Goal: Task Accomplishment & Management: Use online tool/utility

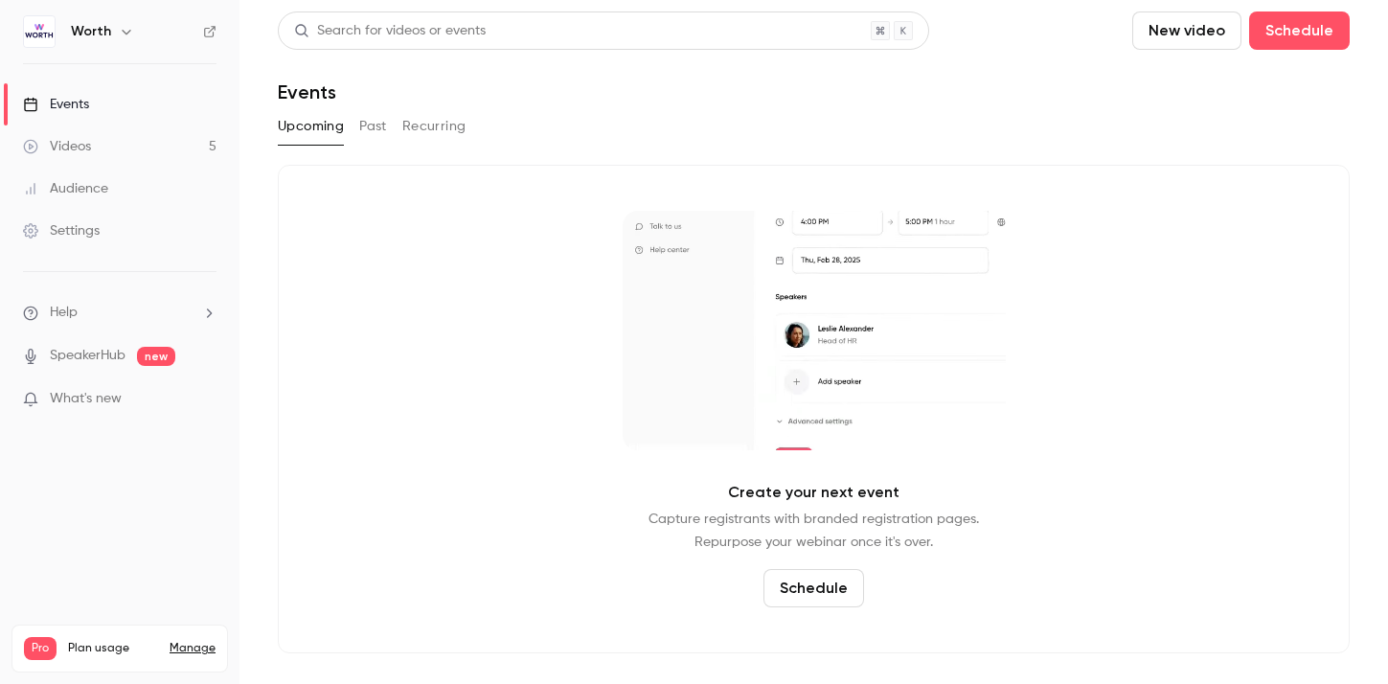
click at [171, 99] on link "Events" at bounding box center [119, 104] width 239 height 42
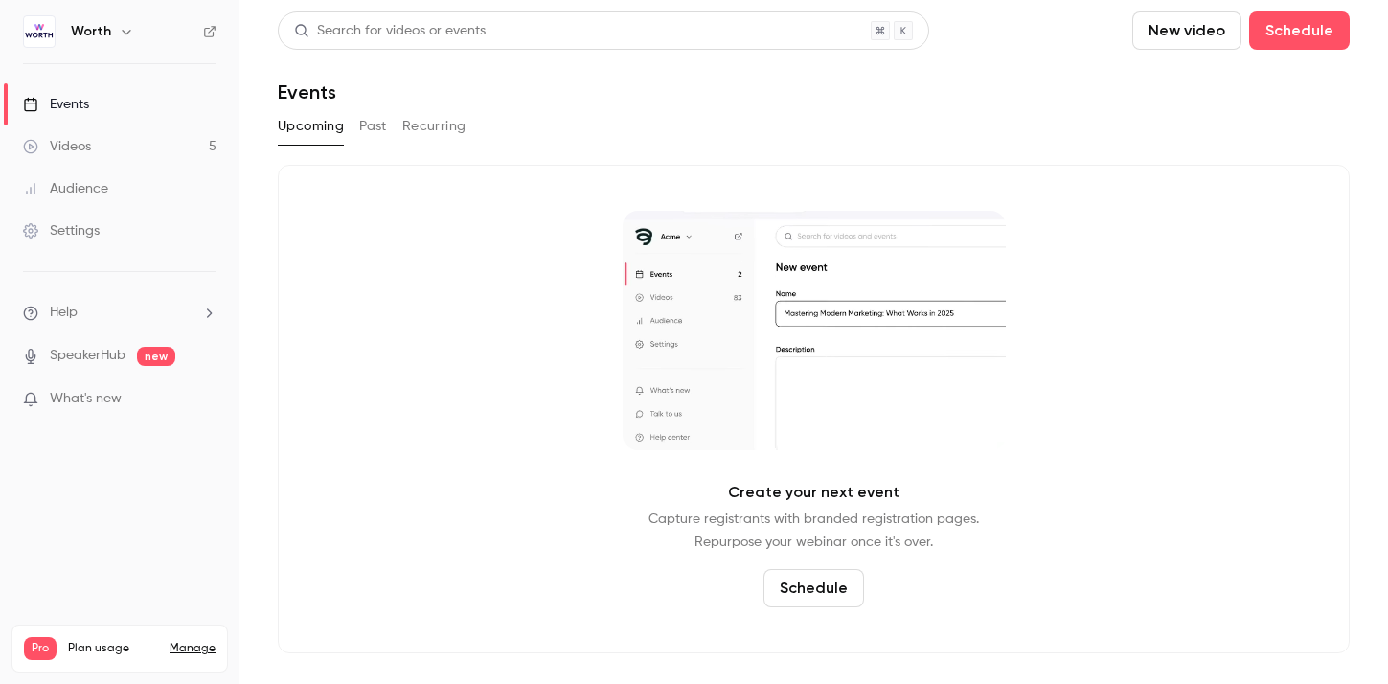
click at [55, 111] on div "Events" at bounding box center [56, 104] width 66 height 19
click at [100, 95] on link "Events" at bounding box center [119, 104] width 239 height 42
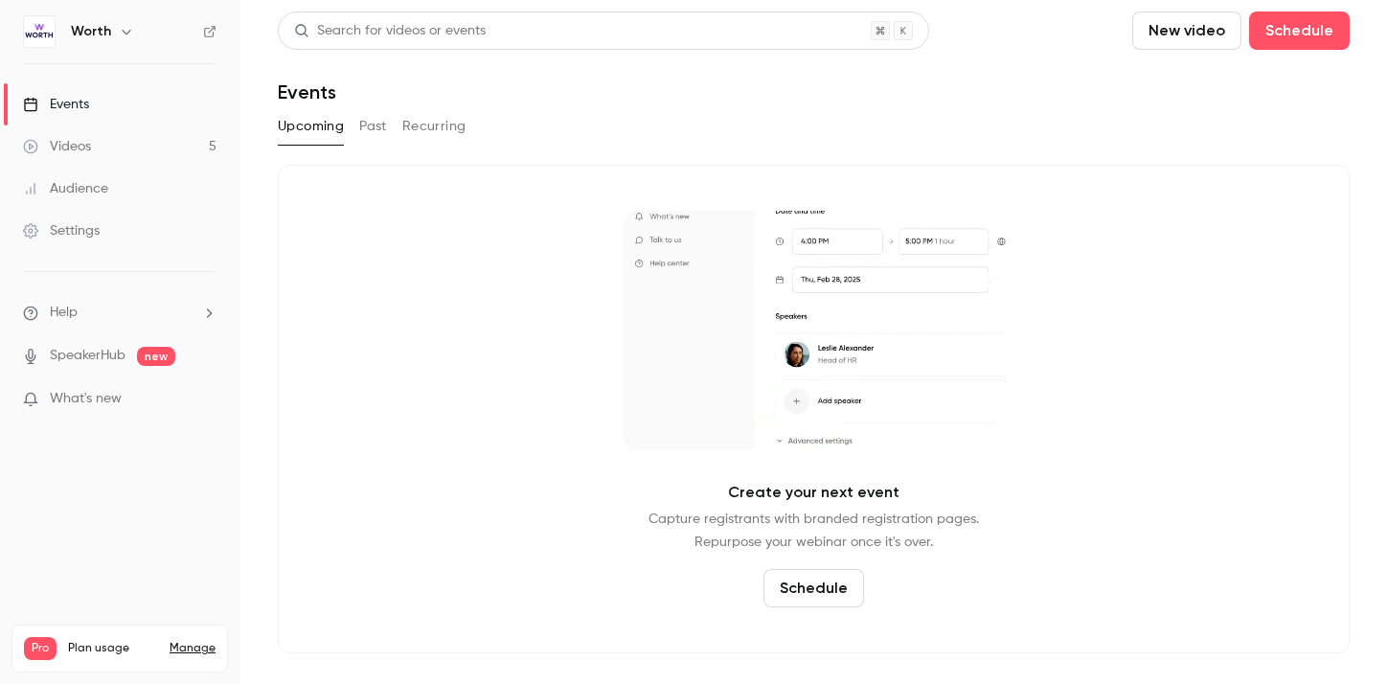
click at [363, 117] on button "Past" at bounding box center [373, 126] width 28 height 31
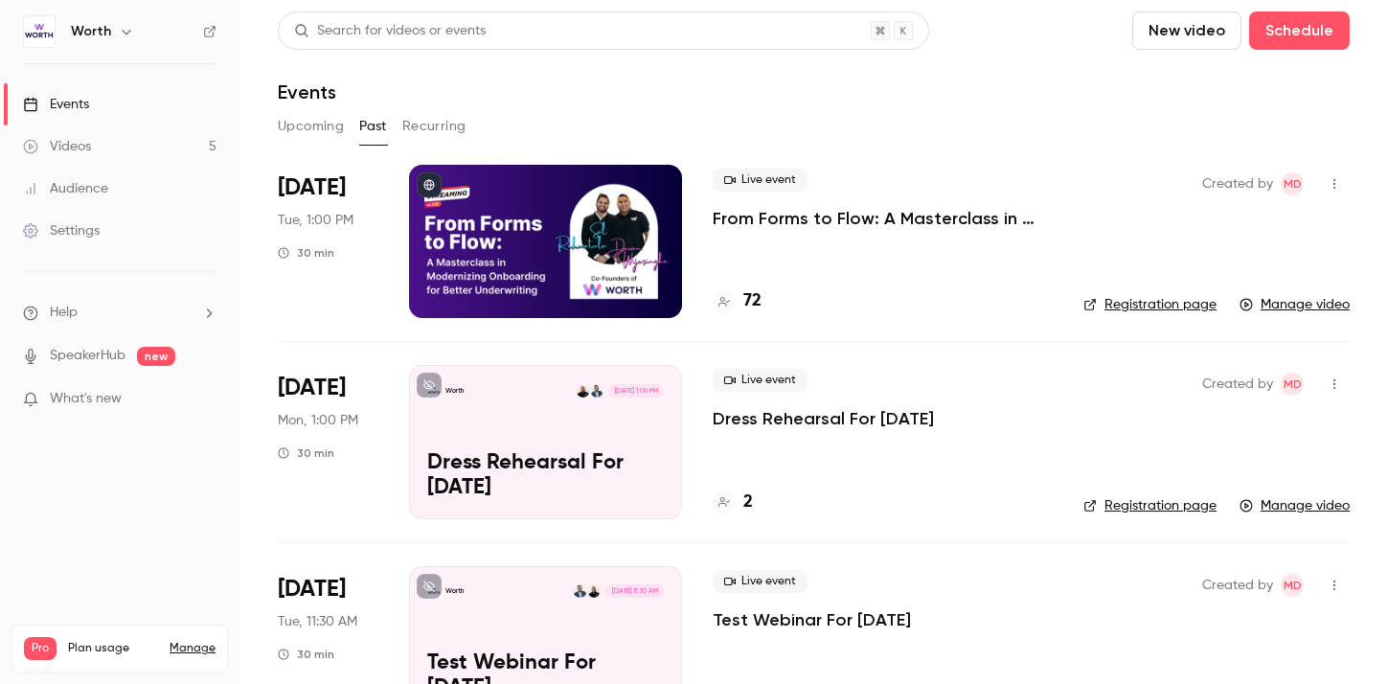
click at [751, 231] on div "Live event From Forms to Flow: A Masterclass in Modernizing Onboarding for Bett…" at bounding box center [883, 241] width 340 height 153
click at [326, 251] on div "30 min" at bounding box center [306, 252] width 57 height 15
click at [674, 251] on div at bounding box center [545, 241] width 273 height 153
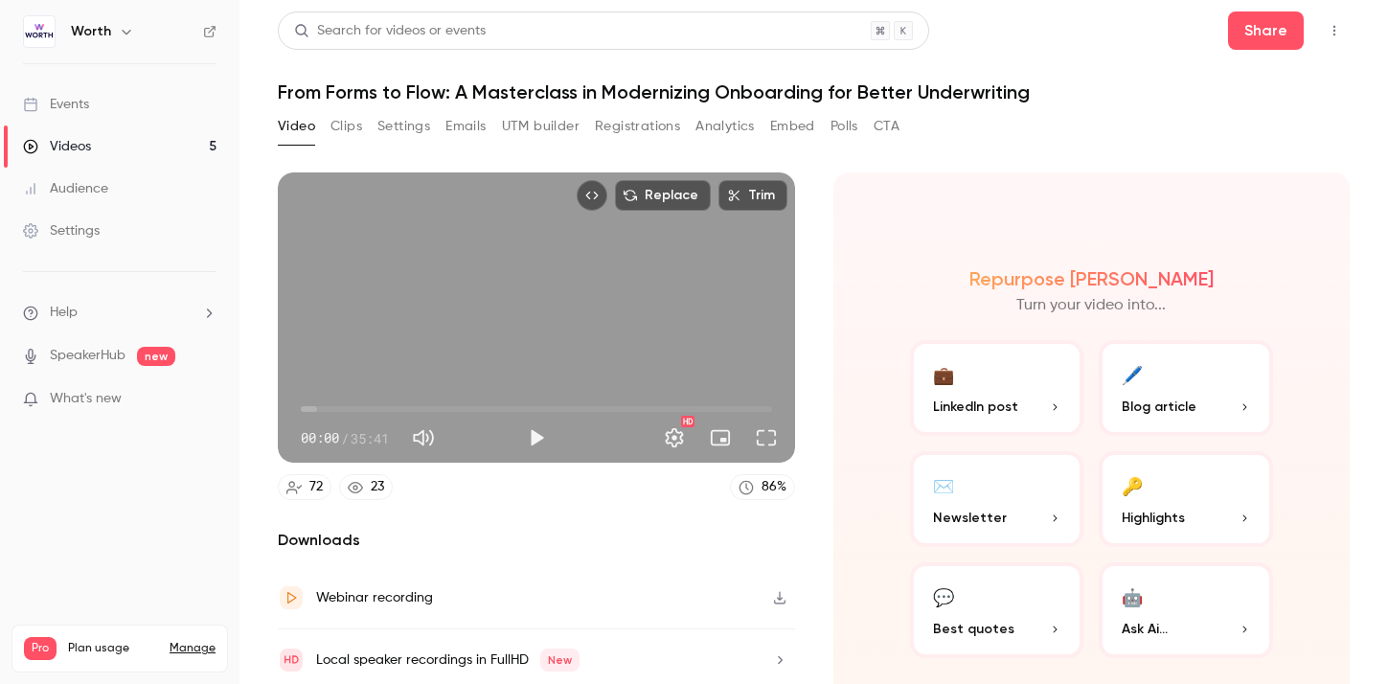
scroll to position [49, 0]
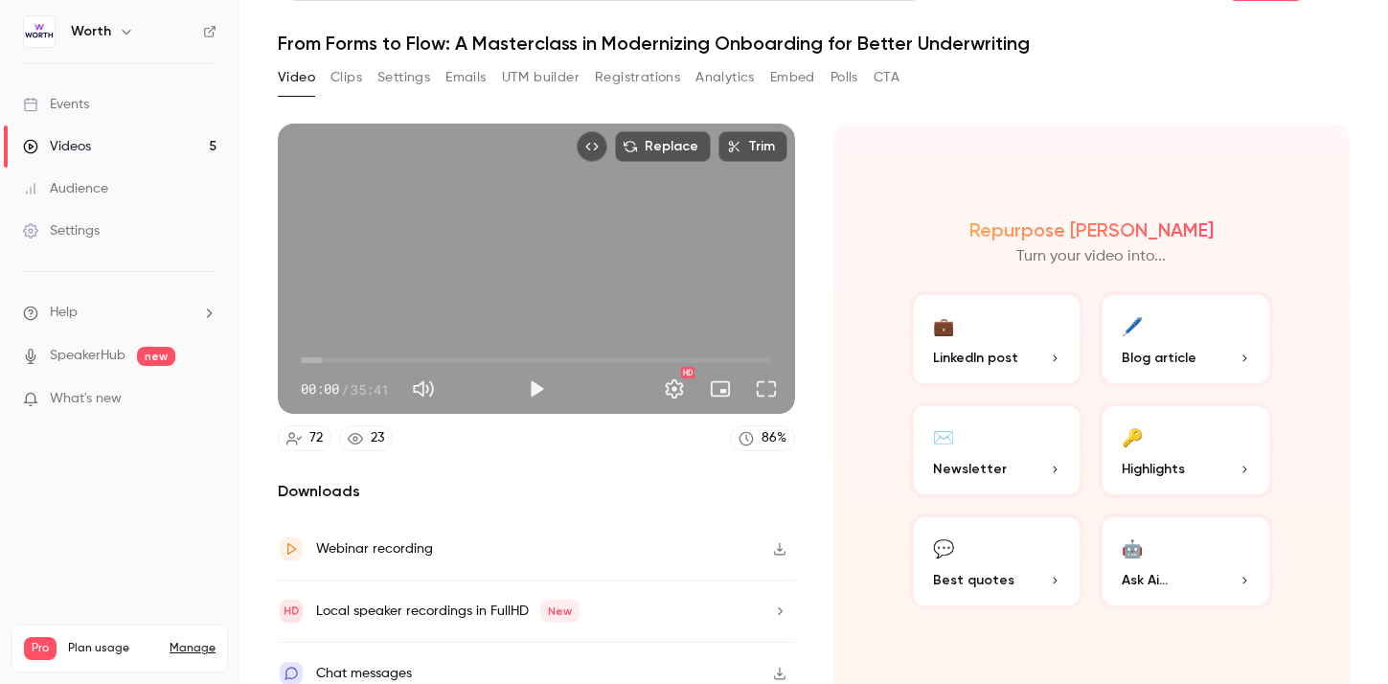
click at [712, 83] on button "Analytics" at bounding box center [724, 77] width 59 height 31
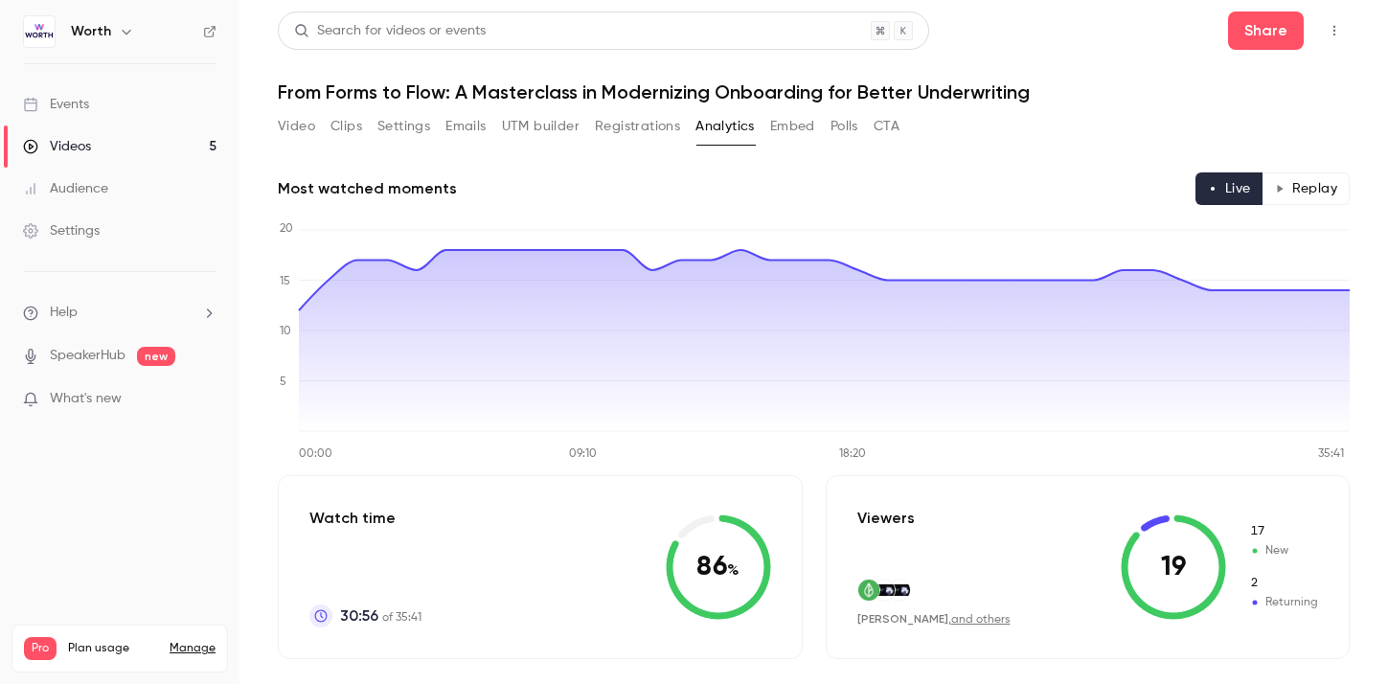
click at [628, 135] on button "Registrations" at bounding box center [637, 126] width 85 height 31
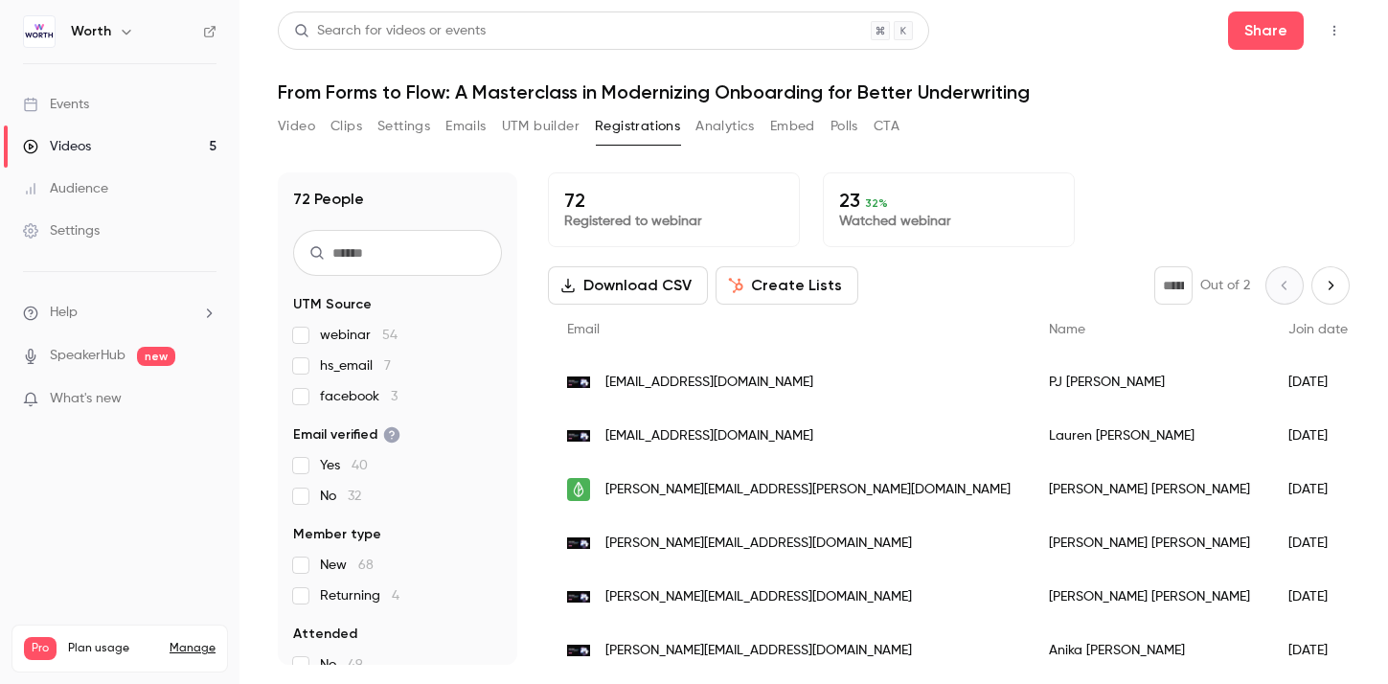
click at [650, 286] on button "Download CSV" at bounding box center [628, 285] width 160 height 38
click at [808, 161] on div "72 People UTM Source webinar 54 hs_email 7 facebook 3 Email verified Yes 40 No …" at bounding box center [814, 406] width 1072 height 515
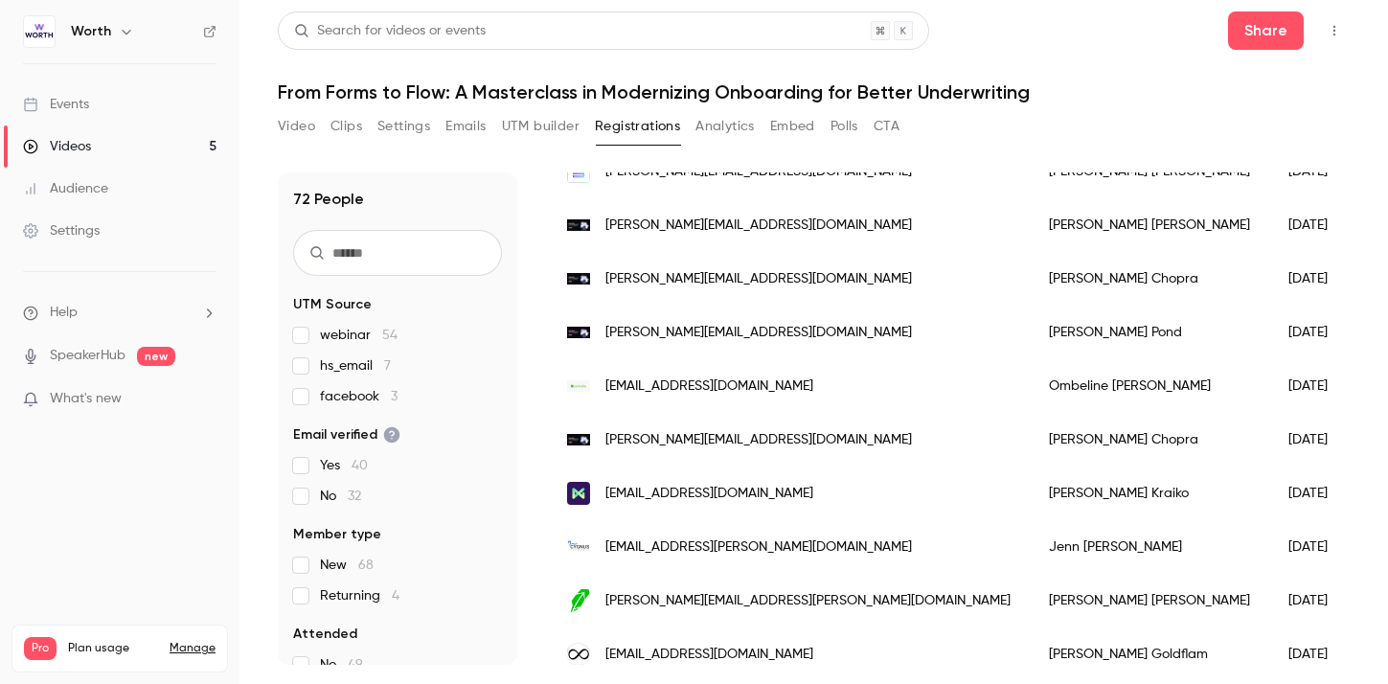
scroll to position [2373, 0]
